Goal: Check status: Check status

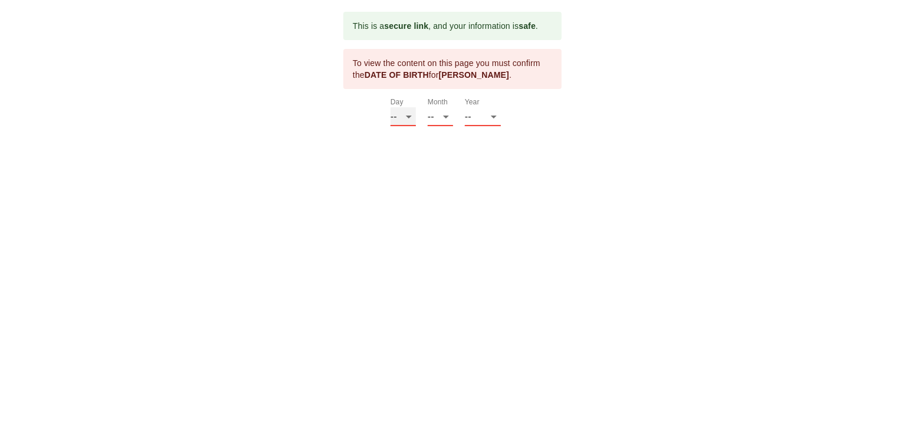
click at [394, 113] on select "-- 01 02 03 04 05 06 07 08 09 10 11 12 13 14 15 16 17 18 19 20 21 22 23 24 25 2…" at bounding box center [403, 116] width 25 height 19
select select "15"
click at [391, 107] on select "-- 01 02 03 04 05 06 07 08 09 10 11 12 13 14 15 16 17 18 19 20 21 22 23 24 25 2…" at bounding box center [403, 116] width 25 height 19
click at [434, 114] on select "-- 01 02 03 04 05 06 07 08 09 10 11 12" at bounding box center [440, 116] width 25 height 19
select select "04"
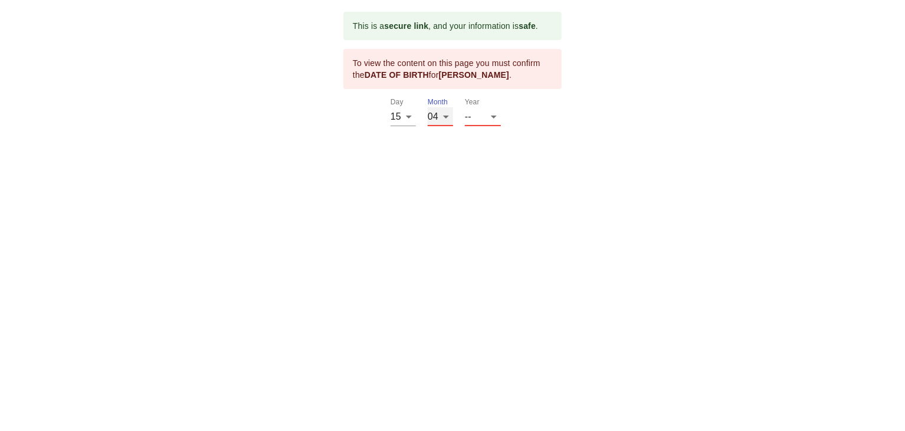
click at [428, 107] on select "-- 01 02 03 04 05 06 07 08 09 10 11 12" at bounding box center [440, 116] width 25 height 19
click at [474, 110] on select "-- 2025 2024 2023 2022 2021 2020 2019 2018 2017 2016 2015 2014 2013 2012 2011 2…" at bounding box center [483, 116] width 36 height 19
